Goal: Participate in discussion: Engage in conversation with other users on a specific topic

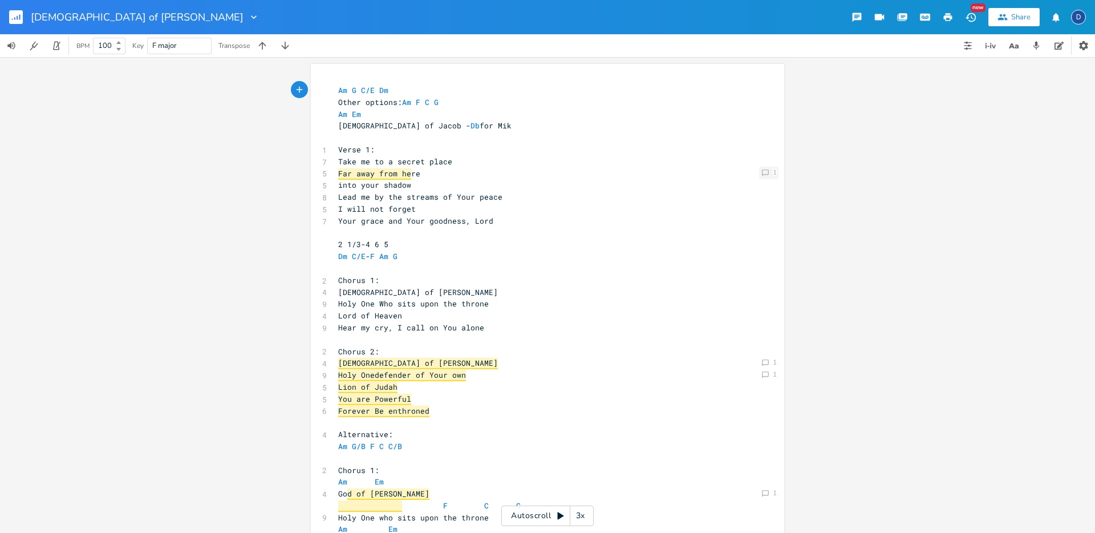
click at [762, 174] on icon at bounding box center [765, 172] width 7 height 7
click at [837, 218] on div "Comment 1 Comment 1 Comment 1 Comment 1 Comment 1 Comment 1 xxxxxxxxxx Am G C/E…" at bounding box center [547, 295] width 1095 height 476
click at [764, 361] on icon "Comment" at bounding box center [766, 363] width 8 height 8
click at [834, 375] on div "Comment 1 Comment 1 [DEMOGRAPHIC_DATA] of [PERSON_NAME] Holy One Resolve [PERSO…" at bounding box center [547, 295] width 1095 height 476
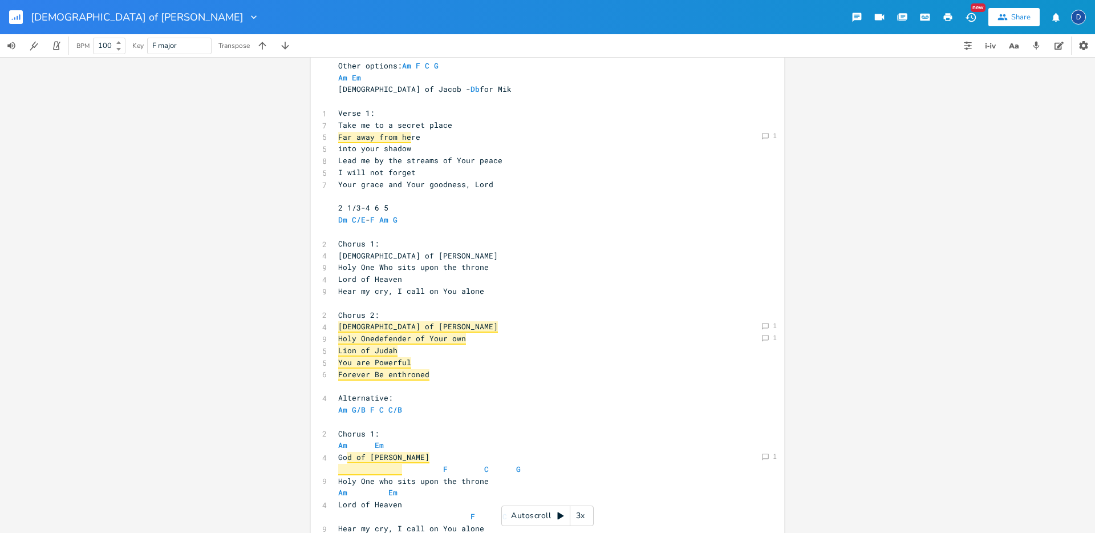
scroll to position [113, 0]
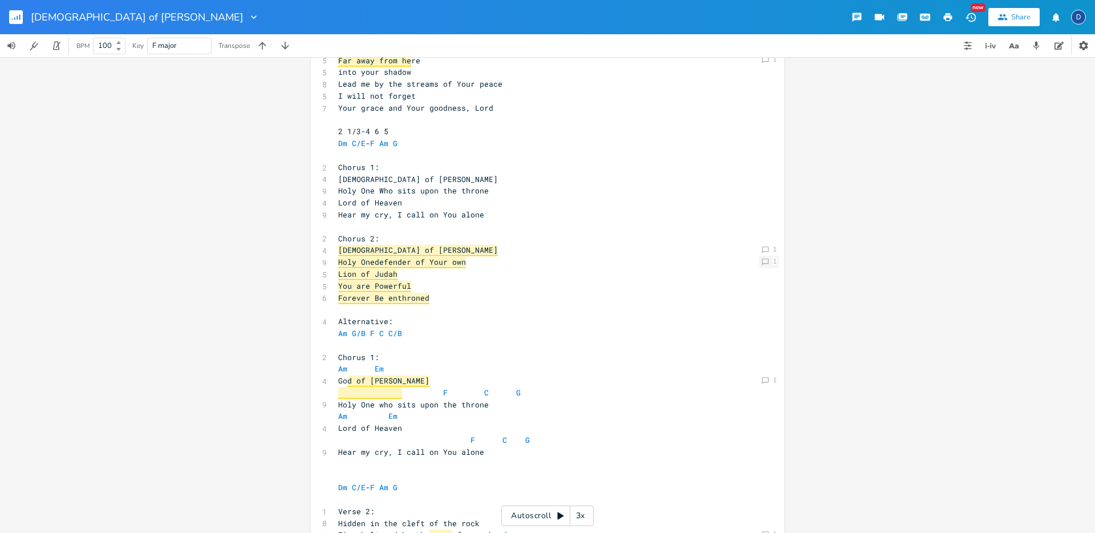
click at [773, 262] on div "1" at bounding box center [775, 261] width 4 height 7
click at [795, 262] on div "Comment 1 Comment 1 Comment 1 defender of Your own Resolve [PERSON_NAME] [DATE]…" at bounding box center [547, 295] width 1095 height 476
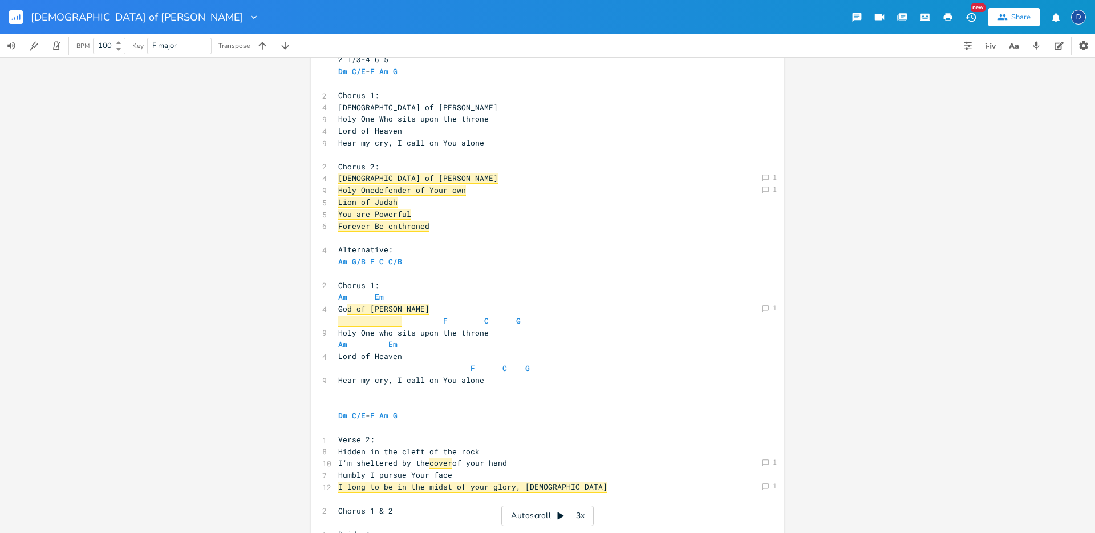
scroll to position [234, 0]
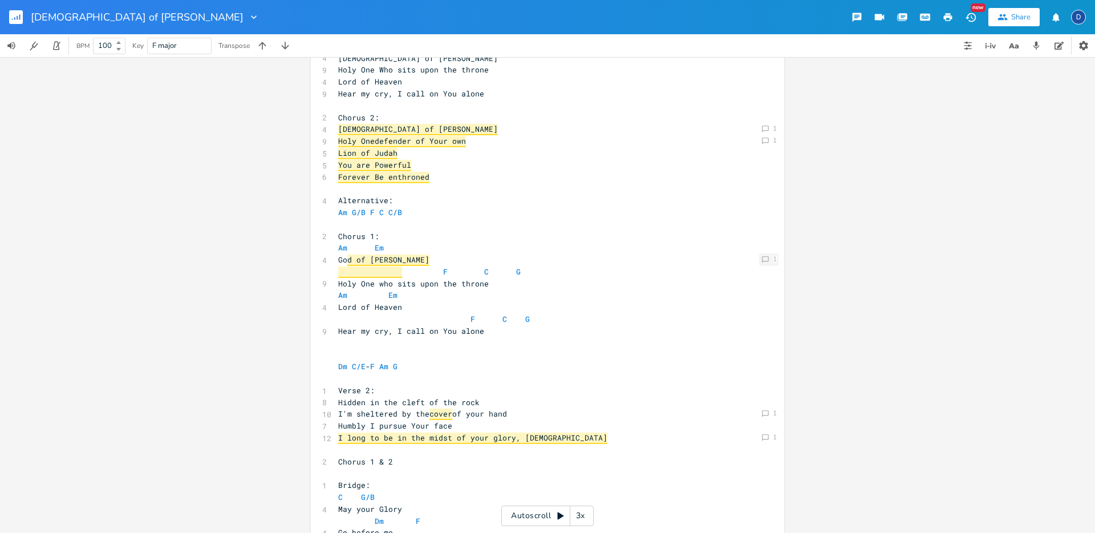
click at [766, 262] on div "Comment 1" at bounding box center [768, 259] width 19 height 13
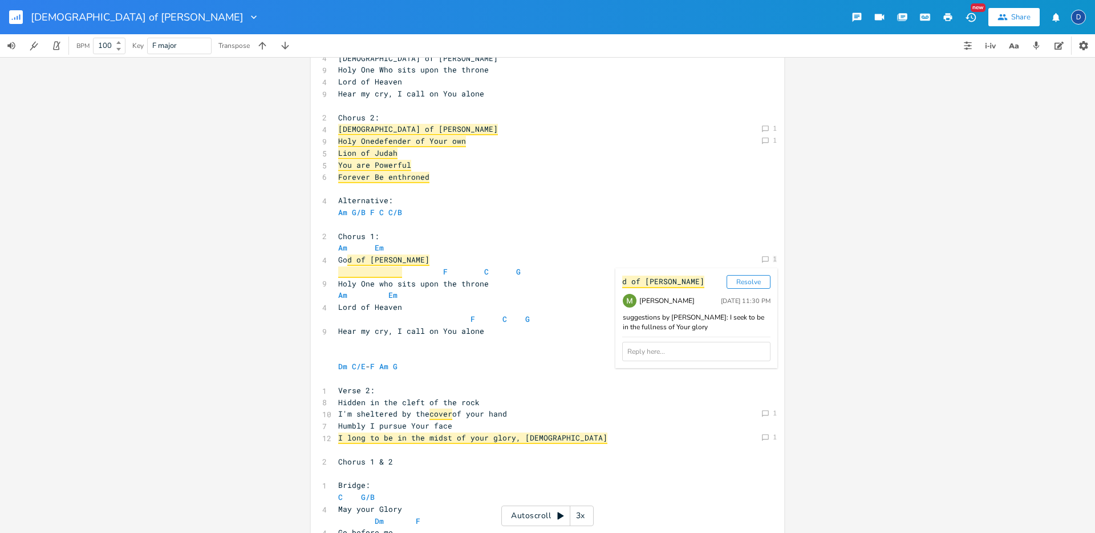
click at [857, 286] on div "Comment 1 Comment 1 Comment 1 Comment 1 d of [PERSON_NAME] Resolve [PERSON_NAME…" at bounding box center [547, 295] width 1095 height 476
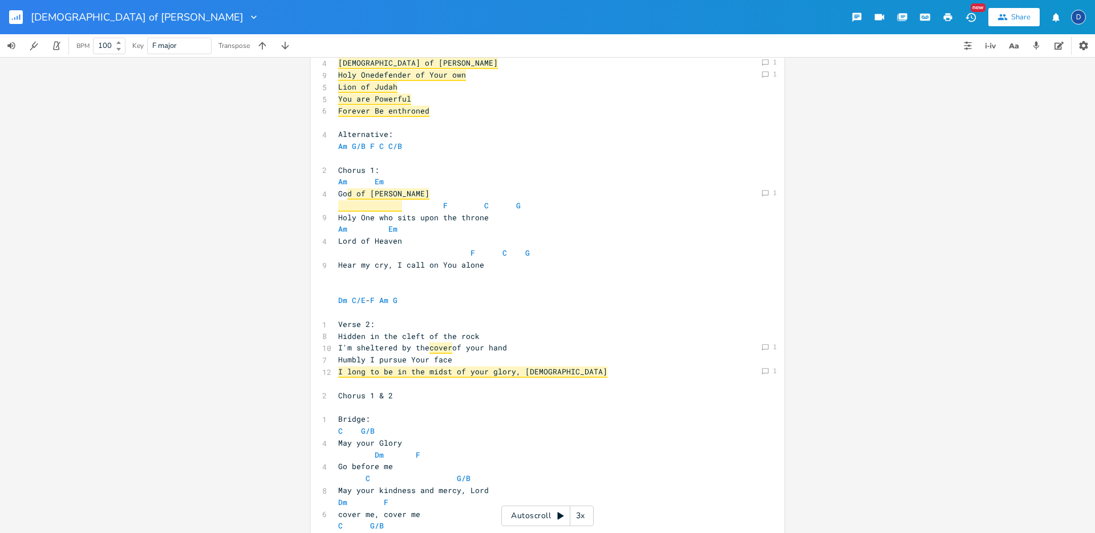
scroll to position [354, 0]
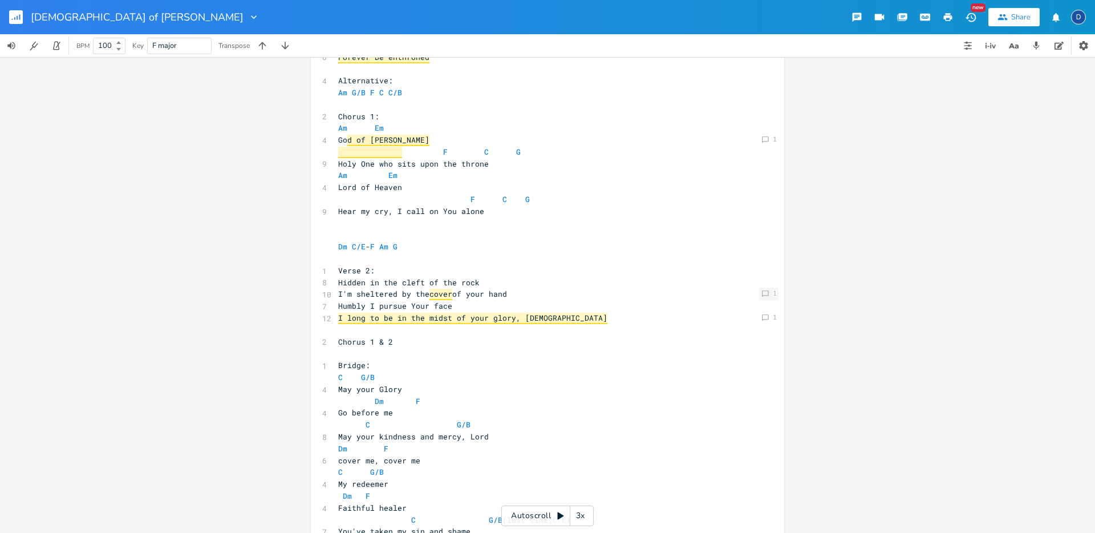
click at [762, 293] on icon "Comment" at bounding box center [766, 294] width 8 height 8
click at [219, 178] on div "Comment 1 Comment 1 Comment 1 Comment 1 Comment 1 cover Resolve D [PERSON_NAME]…" at bounding box center [547, 295] width 1095 height 476
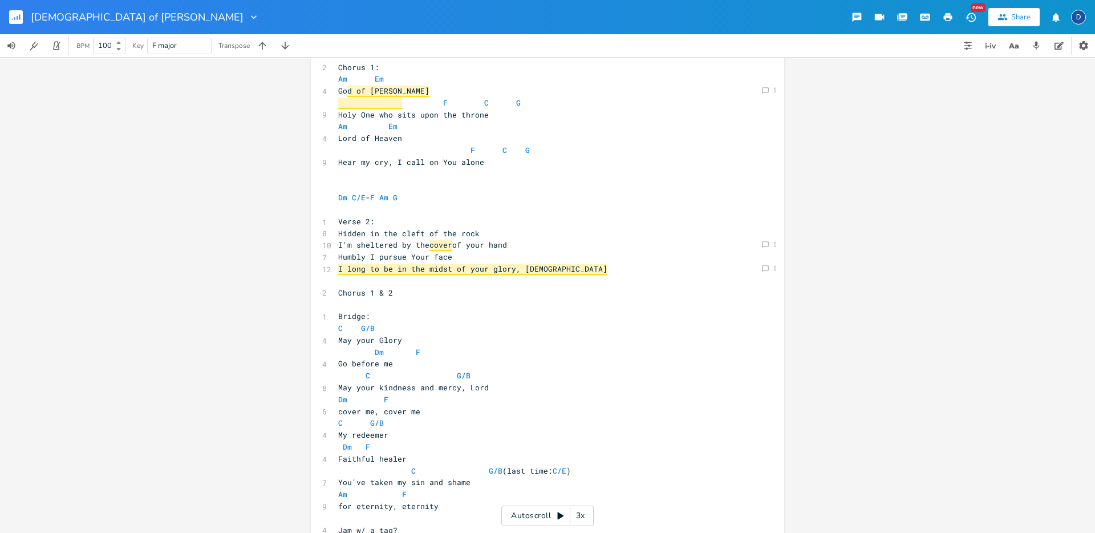
scroll to position [404, 0]
click at [767, 242] on div "Comment 1" at bounding box center [768, 243] width 19 height 13
click at [786, 237] on div "Comment 1 Comment 1 Comment 1 Comment 1 Comment 1 cover Resolve D [PERSON_NAME]…" at bounding box center [547, 295] width 1095 height 476
click at [767, 259] on div "xxxxxxxxxx Am G C/E Dm Other options: Am F C G Am Em God of [PERSON_NAME] for M…" at bounding box center [556, 155] width 440 height 954
click at [767, 263] on div "Comment 1" at bounding box center [768, 267] width 19 height 13
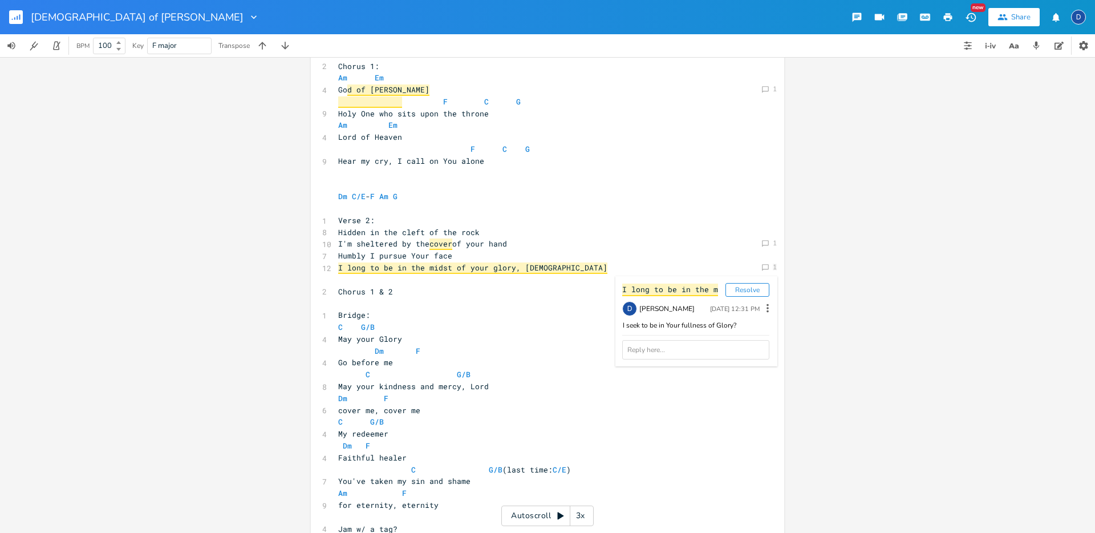
click at [809, 264] on div "Comment 1 Comment 1 Comment 1 Comment 1 Comment 1 Comment 1 I long to be in the…" at bounding box center [547, 295] width 1095 height 476
click at [1056, 54] on button "button" at bounding box center [1059, 45] width 23 height 23
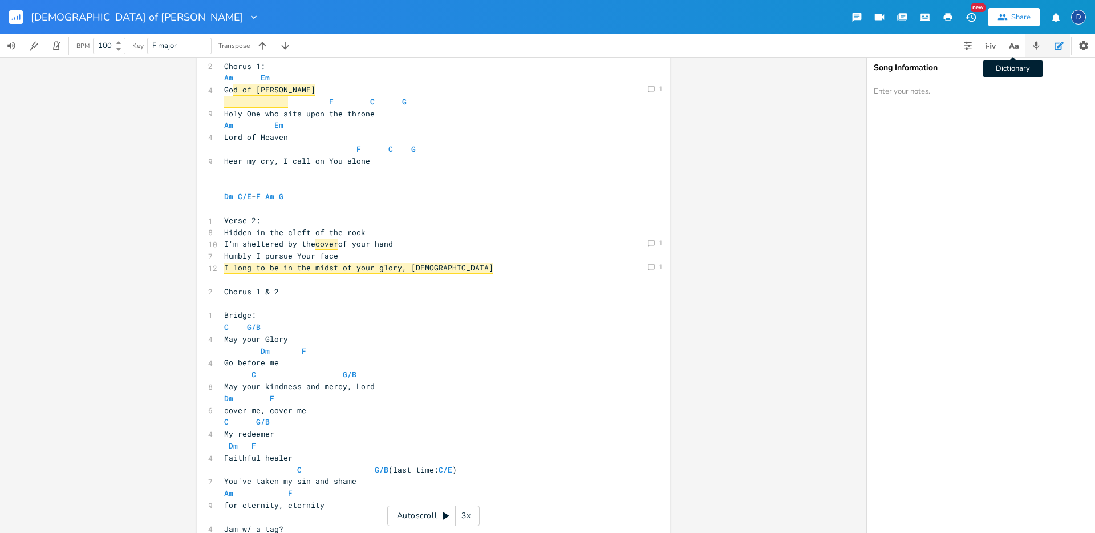
click at [1037, 41] on icon "button" at bounding box center [1036, 46] width 10 height 10
click at [1022, 41] on button "button" at bounding box center [1013, 45] width 23 height 23
click at [997, 48] on button "button" at bounding box center [991, 45] width 23 height 23
click at [978, 48] on button "button" at bounding box center [968, 45] width 23 height 23
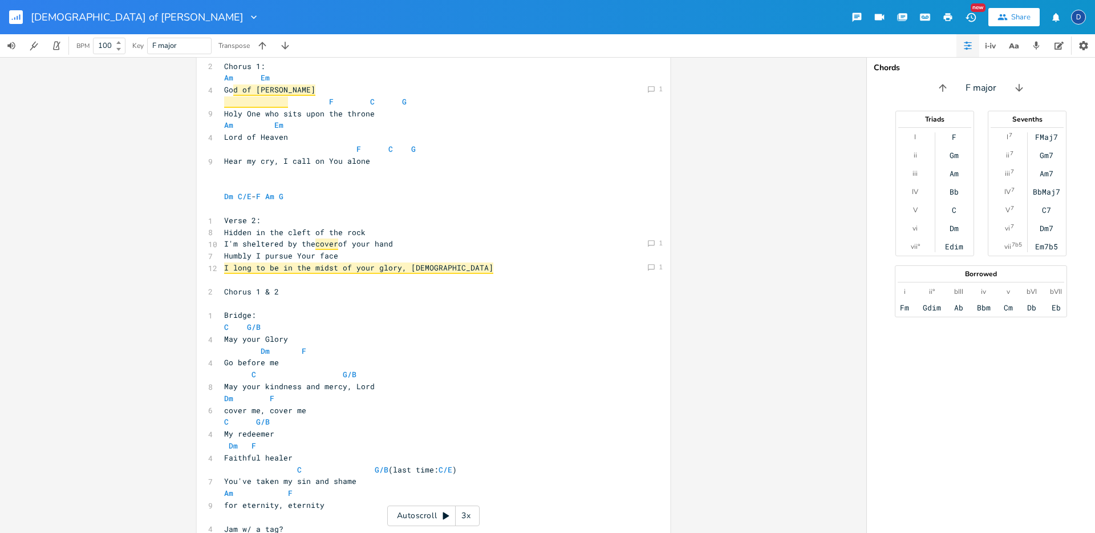
click at [968, 14] on icon "button" at bounding box center [971, 17] width 12 height 12
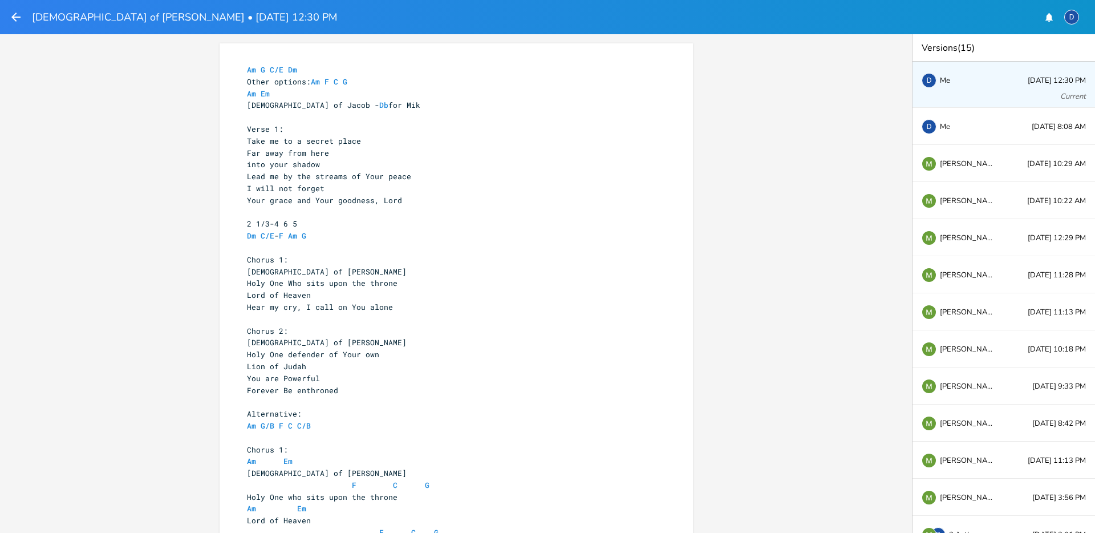
click at [849, 222] on div "xxxxxxxxxx Am G C/E Dm Other options: Am F C G Am Em [DEMOGRAPHIC_DATA] of [PER…" at bounding box center [456, 283] width 912 height 499
click at [17, 17] on icon "button" at bounding box center [15, 17] width 9 height 9
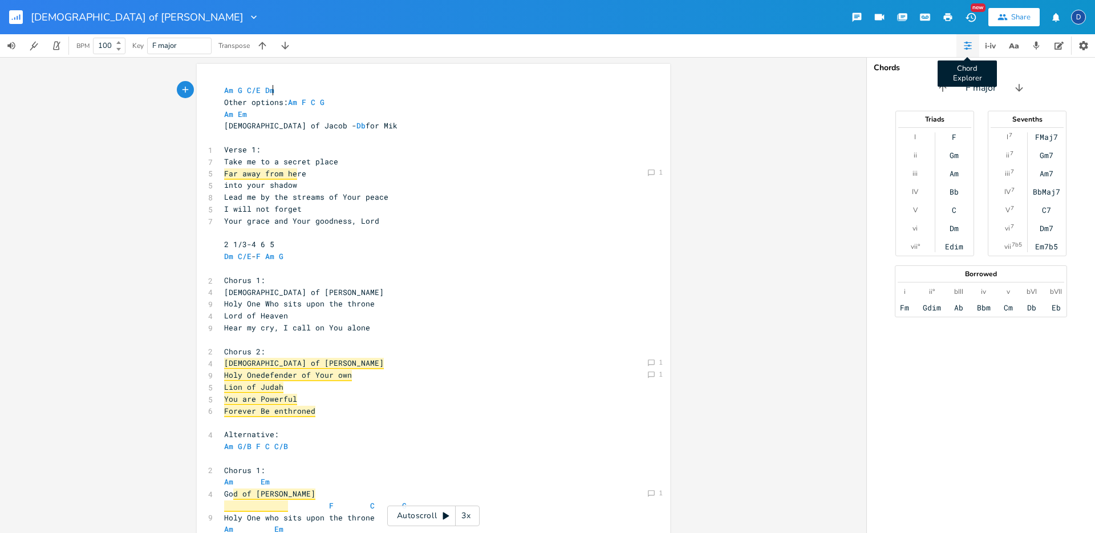
click at [970, 47] on icon "button" at bounding box center [968, 45] width 9 height 9
